Goal: Task Accomplishment & Management: Manage account settings

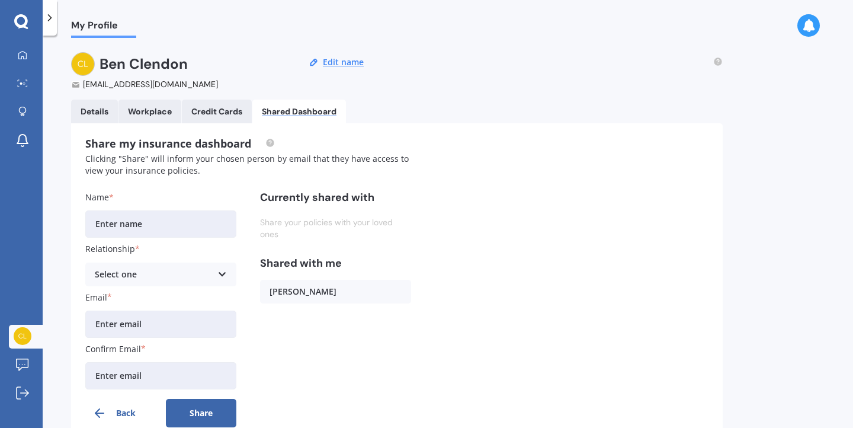
scroll to position [50, 0]
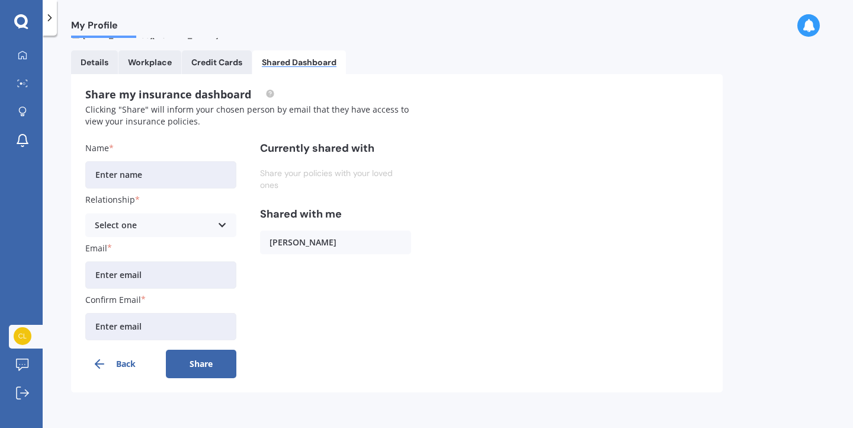
click at [117, 363] on button "Back" at bounding box center [120, 364] width 71 height 28
click at [84, 57] on div "Details" at bounding box center [95, 62] width 28 height 10
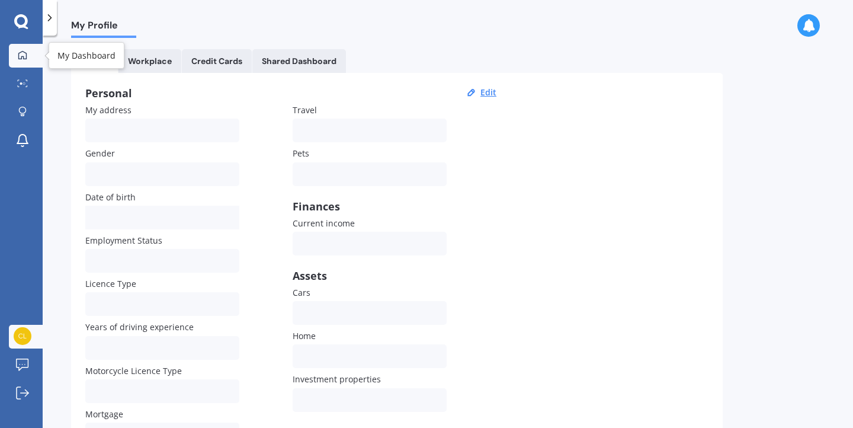
click at [20, 56] on icon at bounding box center [22, 54] width 9 height 9
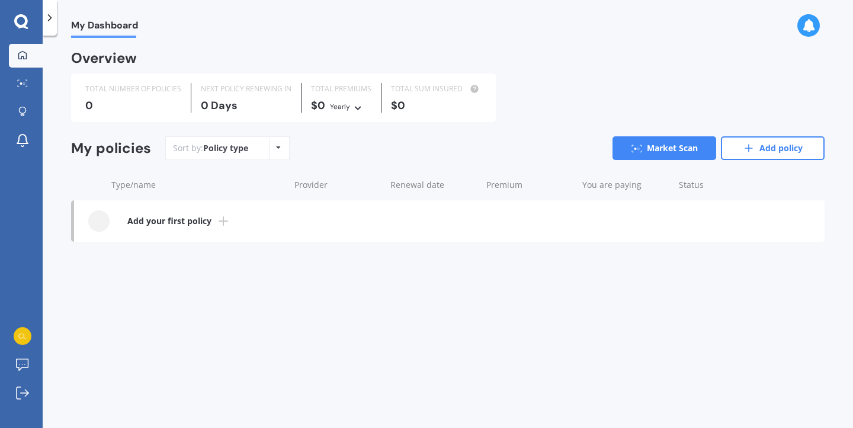
click at [313, 331] on div "My Dashboard Overview TOTAL NUMBER OF POLICIES 0 NEXT POLICY RENEWING [DATE] TO…" at bounding box center [448, 234] width 811 height 392
